Goal: Task Accomplishment & Management: Use online tool/utility

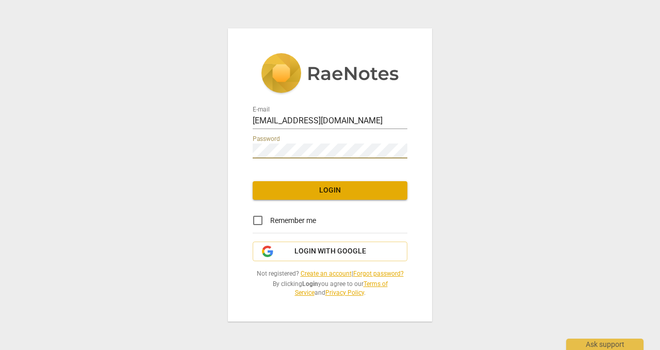
click at [330, 241] on div "E-mail [EMAIL_ADDRESS][DOMAIN_NAME] Password Login Remember me Login with Googl…" at bounding box center [330, 174] width 204 height 293
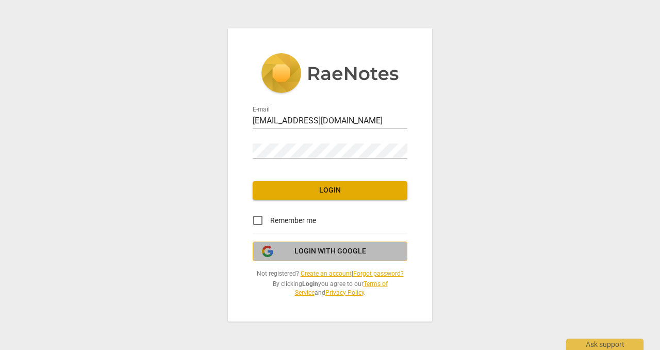
click at [330, 248] on span "Login with Google" at bounding box center [331, 251] width 72 height 10
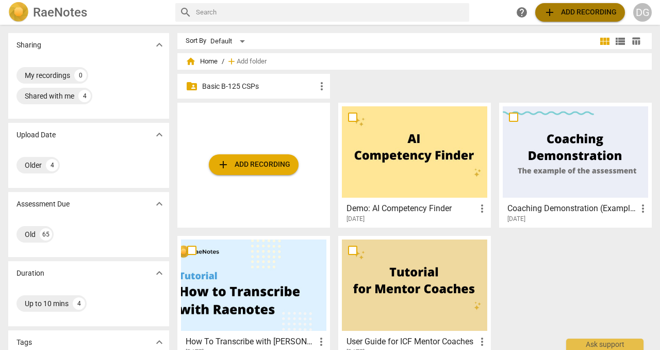
click at [547, 13] on span "add" at bounding box center [550, 12] width 12 height 12
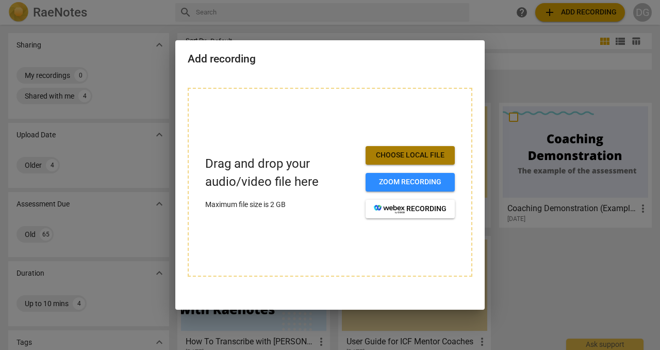
click at [398, 154] on span "Choose local file" at bounding box center [410, 155] width 73 height 10
click at [427, 154] on span "Choose local file" at bounding box center [410, 155] width 73 height 10
click at [267, 150] on div "Drag and drop your audio/video file here Maximum file size is 2 GB Choose local…" at bounding box center [330, 182] width 250 height 72
click at [409, 153] on span "Choose local file" at bounding box center [410, 155] width 73 height 10
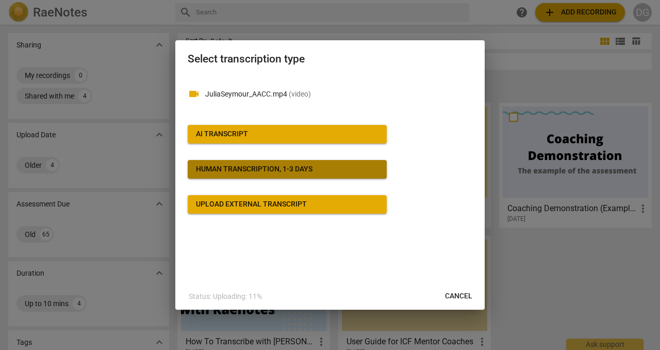
click at [271, 168] on div "Human transcription, 1-3 days" at bounding box center [254, 169] width 117 height 10
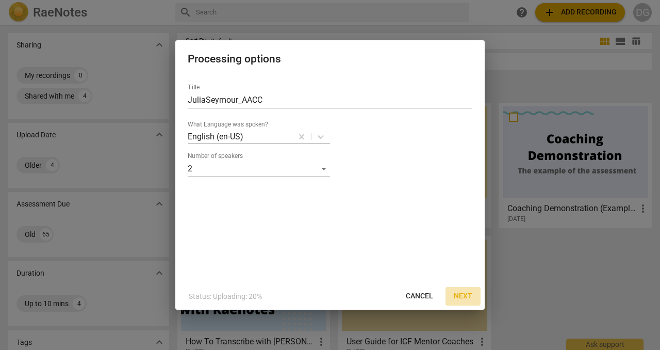
click at [463, 294] on span "Next" at bounding box center [463, 296] width 19 height 10
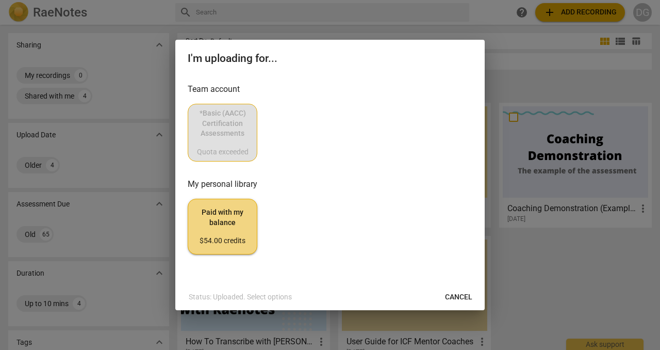
click at [213, 128] on div "*Basic (AACC) Certification Assessments Quota exceeded" at bounding box center [330, 133] width 285 height 58
click at [224, 118] on div "*Basic (AACC) Certification Assessments Quota exceeded" at bounding box center [330, 133] width 285 height 58
click at [222, 124] on div "*Basic (AACC) Certification Assessments Quota exceeded" at bounding box center [330, 133] width 285 height 58
click at [224, 140] on div "*Basic (AACC) Certification Assessments Quota exceeded" at bounding box center [330, 133] width 285 height 58
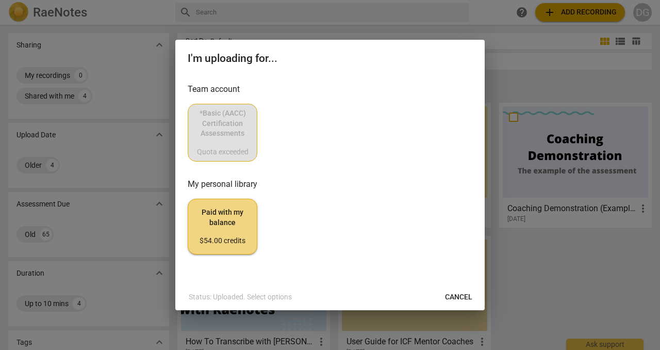
click at [225, 142] on div "*Basic (AACC) Certification Assessments Quota exceeded" at bounding box center [330, 133] width 285 height 58
click at [373, 166] on div "Team account *Basic (AACC) Certification Assessments Quota exceeded My personal…" at bounding box center [330, 168] width 285 height 171
click at [229, 142] on div "*Basic (AACC) Certification Assessments Quota exceeded" at bounding box center [330, 133] width 285 height 58
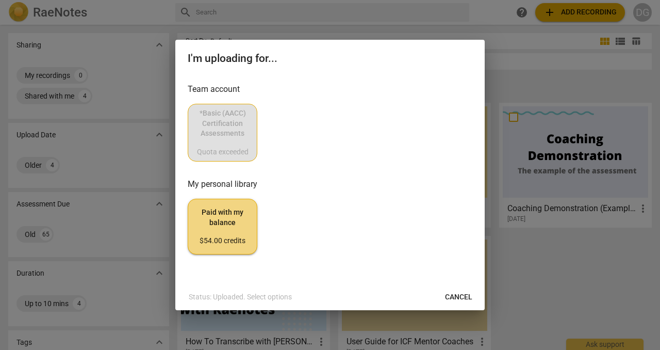
click at [228, 139] on div "*Basic (AACC) Certification Assessments Quota exceeded" at bounding box center [330, 133] width 285 height 58
drag, startPoint x: 313, startPoint y: 60, endPoint x: 308, endPoint y: 65, distance: 6.6
click at [308, 65] on div "I'm uploading for..." at bounding box center [330, 58] width 310 height 36
click at [459, 293] on span "Cancel" at bounding box center [458, 297] width 27 height 10
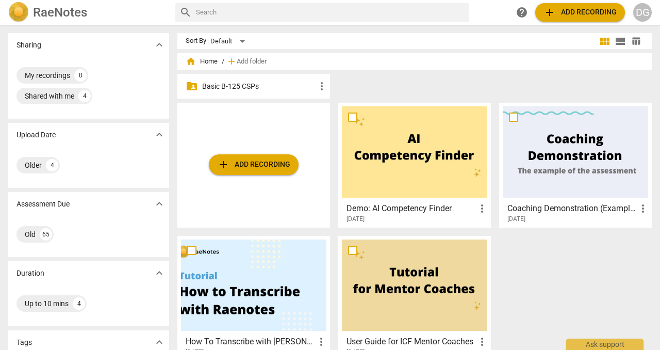
click at [557, 13] on span "add Add recording" at bounding box center [580, 12] width 73 height 12
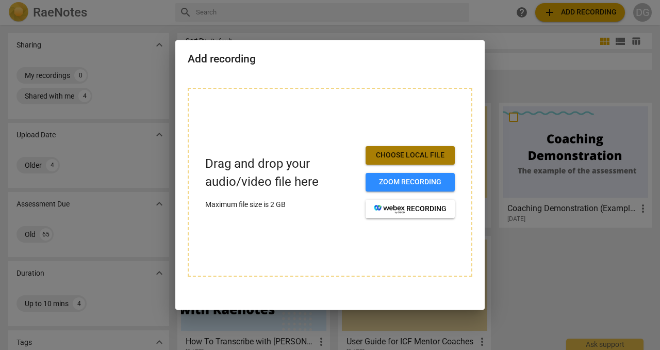
click at [392, 153] on span "Choose local file" at bounding box center [410, 155] width 73 height 10
click at [419, 153] on span "Choose local file" at bounding box center [410, 155] width 73 height 10
click at [420, 155] on span "Choose local file" at bounding box center [410, 155] width 73 height 10
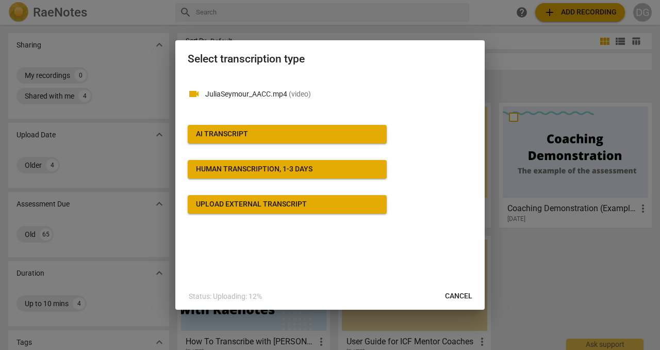
click at [274, 165] on div "Human transcription, 1-3 days" at bounding box center [254, 169] width 117 height 10
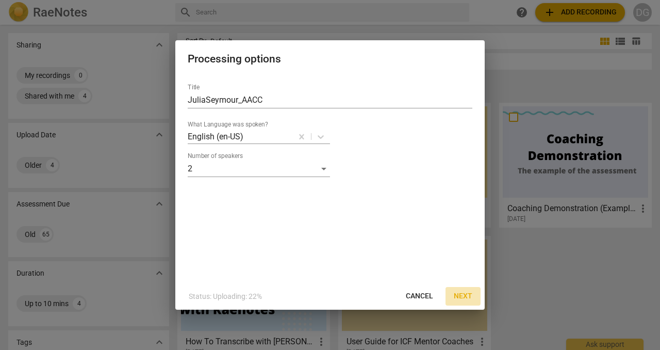
click at [463, 293] on span "Next" at bounding box center [463, 296] width 19 height 10
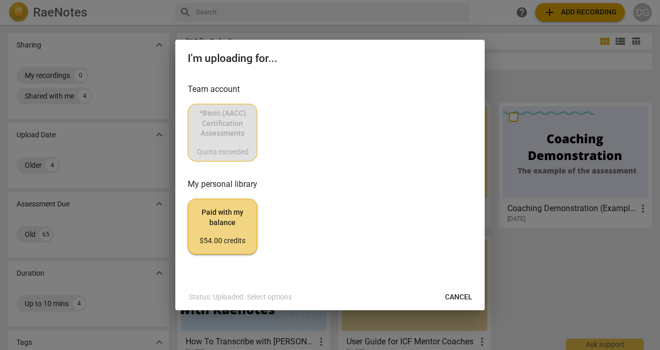
click at [216, 127] on div "*Basic (AACC) Certification Assessments Quota exceeded" at bounding box center [330, 133] width 285 height 58
click at [459, 299] on span "Cancel" at bounding box center [458, 297] width 27 height 10
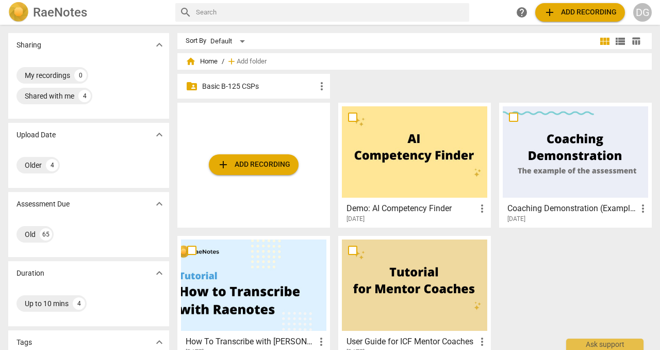
click at [235, 160] on span "add Add recording" at bounding box center [253, 164] width 73 height 12
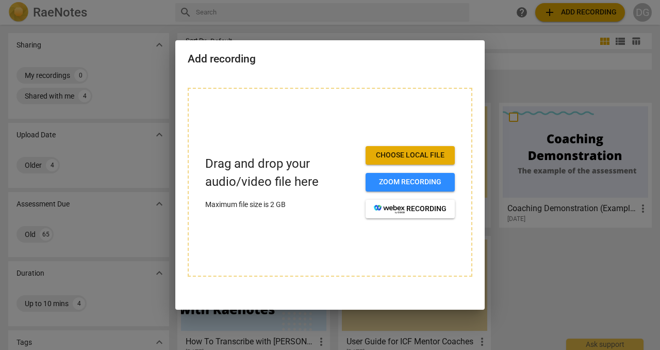
click at [385, 154] on span "Choose local file" at bounding box center [410, 155] width 73 height 10
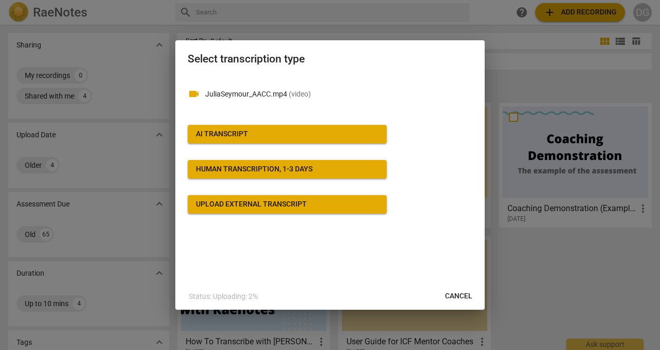
click at [265, 169] on div "Human transcription, 1-3 days" at bounding box center [254, 169] width 117 height 10
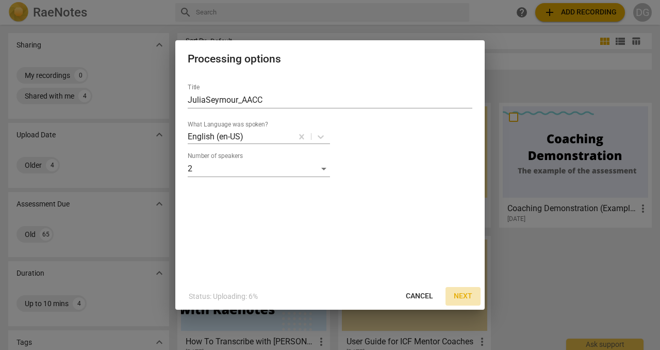
click at [462, 295] on span "Next" at bounding box center [463, 296] width 19 height 10
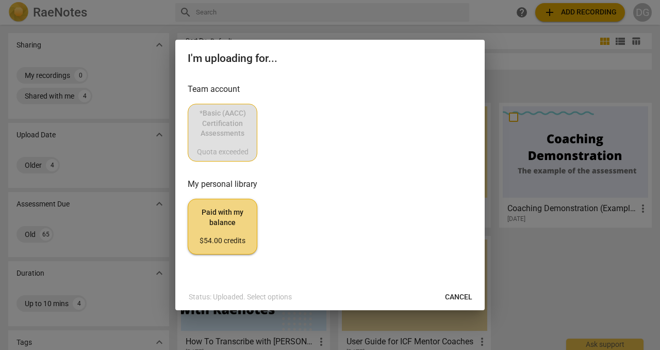
click at [214, 137] on div "*Basic (AACC) Certification Assessments Quota exceeded" at bounding box center [330, 133] width 285 height 58
click at [231, 225] on span "Paid with my balance $54.00 credits" at bounding box center [223, 226] width 52 height 39
click at [463, 293] on span "Cancel" at bounding box center [458, 297] width 27 height 10
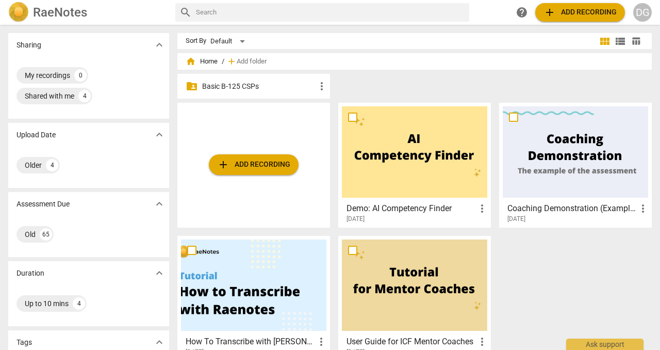
click at [253, 160] on span "add Add recording" at bounding box center [253, 164] width 73 height 12
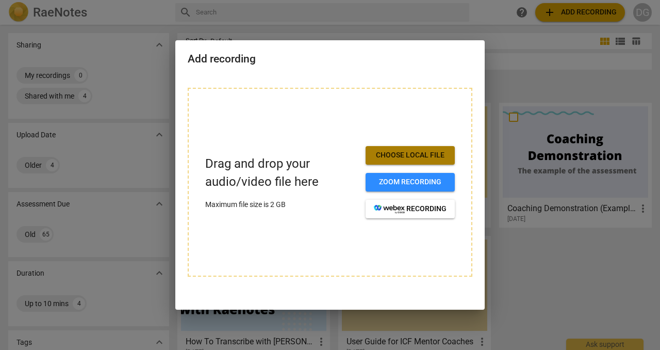
click at [435, 153] on span "Choose local file" at bounding box center [410, 155] width 73 height 10
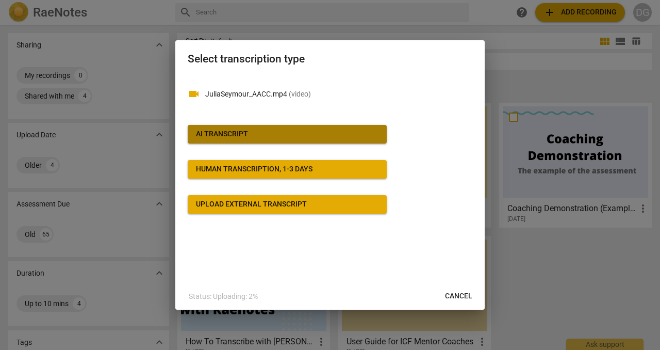
click at [256, 132] on span "AI Transcript" at bounding box center [287, 134] width 183 height 10
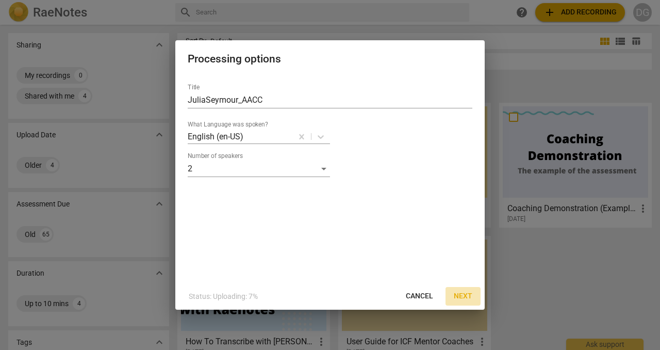
click at [460, 292] on span "Next" at bounding box center [463, 296] width 19 height 10
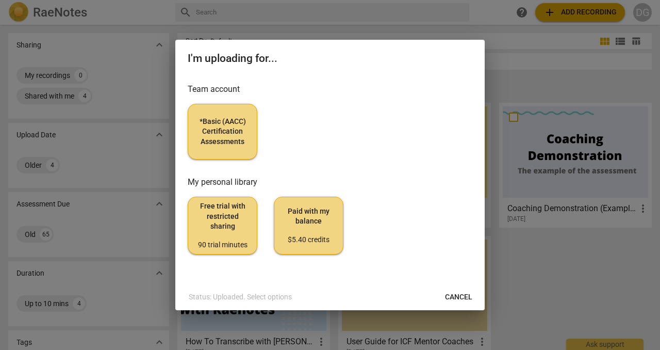
click at [243, 126] on span "*Basic (AACC) Certification Assessments" at bounding box center [223, 132] width 52 height 30
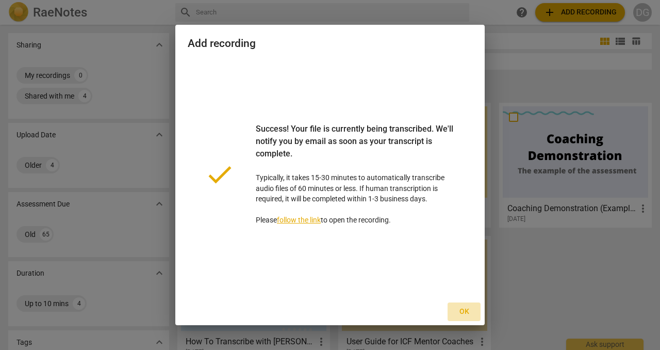
click at [465, 311] on span "Ok" at bounding box center [464, 311] width 17 height 10
